Goal: Navigation & Orientation: Understand site structure

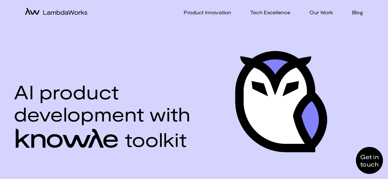
click at [55, 10] on icon "home-icon" at bounding box center [56, 11] width 62 height 7
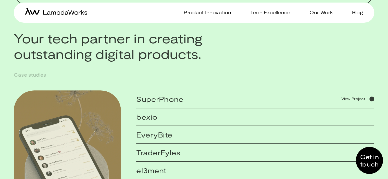
scroll to position [433, 0]
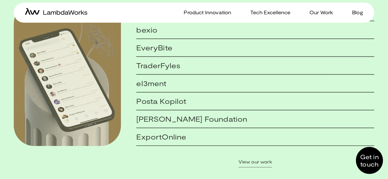
click at [262, 11] on p "Tech Excellence" at bounding box center [270, 12] width 40 height 7
click at [321, 11] on p "Our Work" at bounding box center [320, 12] width 23 height 7
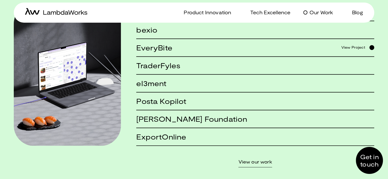
click at [312, 14] on p "Our Work" at bounding box center [320, 12] width 23 height 7
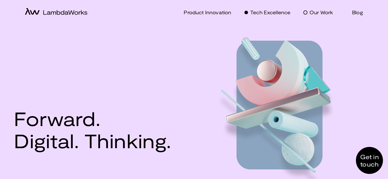
click at [320, 13] on p "Our Work" at bounding box center [320, 12] width 23 height 7
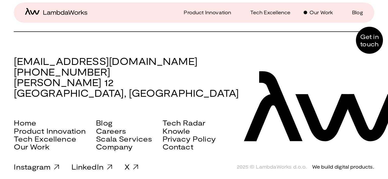
scroll to position [2511, 0]
